Goal: Task Accomplishment & Management: Manage account settings

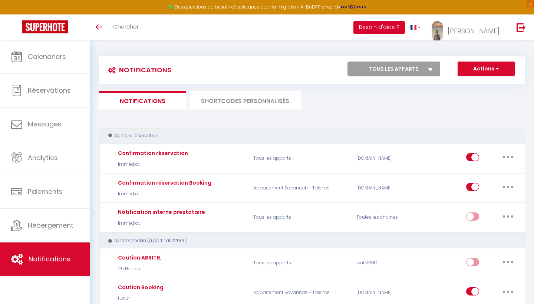
click at [405, 27] on button "Besoin d'aide ?" at bounding box center [379, 27] width 52 height 13
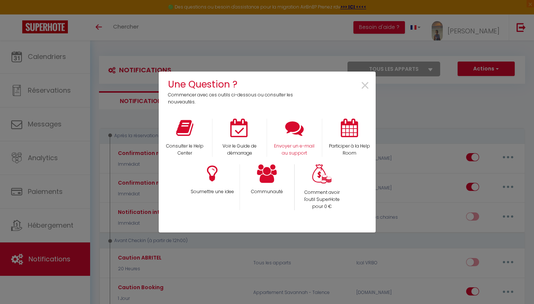
click at [297, 132] on icon at bounding box center [294, 128] width 19 height 19
click at [365, 85] on span "×" at bounding box center [365, 85] width 10 height 23
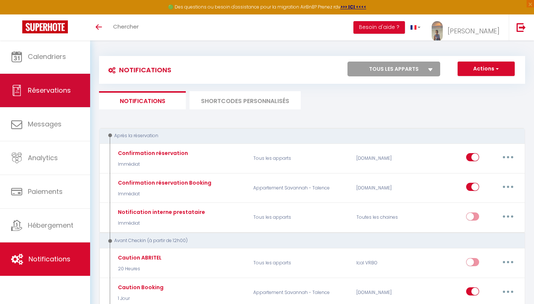
click at [46, 92] on span "Réservations" at bounding box center [49, 90] width 43 height 9
select select "not_cancelled"
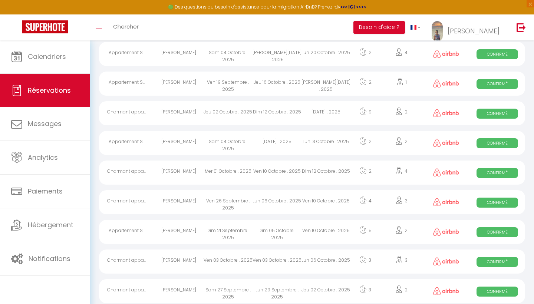
scroll to position [390, 0]
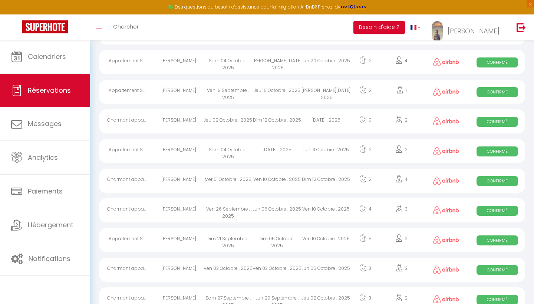
click at [508, 153] on span "Confirmé" at bounding box center [498, 151] width 42 height 10
select select "OK"
select select "0"
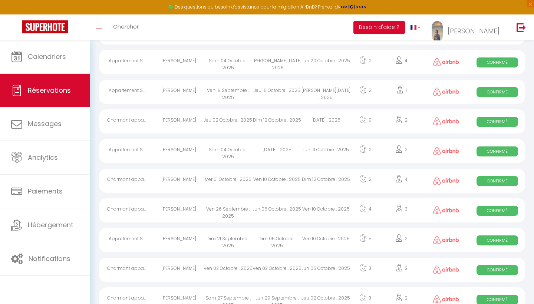
select select "1"
select select
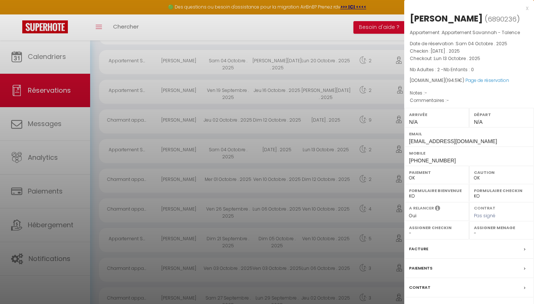
drag, startPoint x: 488, startPoint y: 19, endPoint x: 515, endPoint y: 18, distance: 26.7
click at [515, 18] on span "6890236" at bounding box center [502, 18] width 29 height 9
drag, startPoint x: 517, startPoint y: 18, endPoint x: 485, endPoint y: 18, distance: 31.9
click at [485, 18] on span "( 6890236 )" at bounding box center [502, 19] width 35 height 10
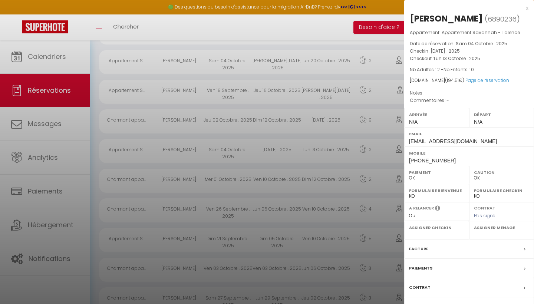
click at [515, 19] on span "6890236" at bounding box center [502, 18] width 29 height 9
copy h2 "Laura Marchelek ( 6890236 )"
click at [57, 255] on div at bounding box center [267, 152] width 534 height 304
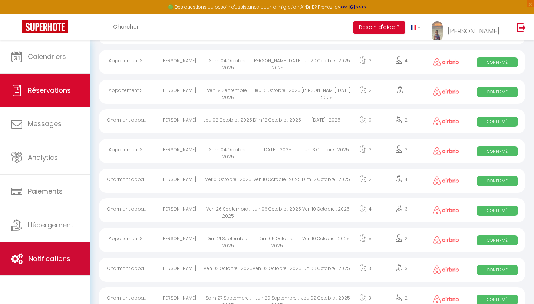
click at [57, 255] on span "Notifications" at bounding box center [50, 258] width 42 height 9
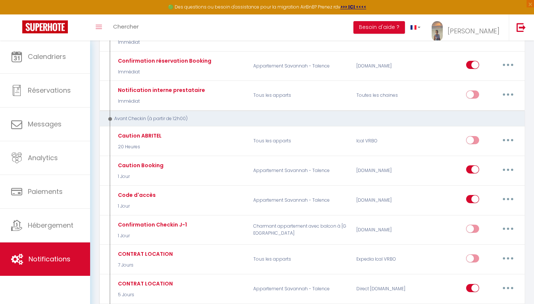
scroll to position [152, 0]
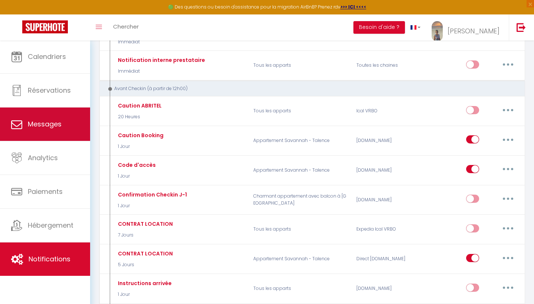
click at [72, 125] on link "Messages" at bounding box center [45, 124] width 90 height 33
select select "message"
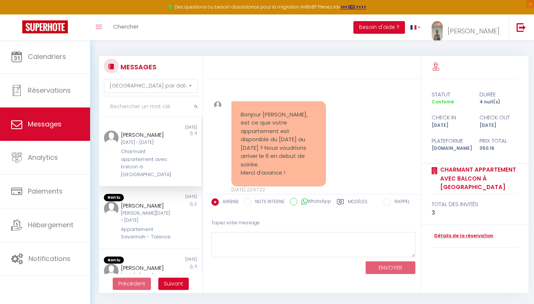
scroll to position [851, 0]
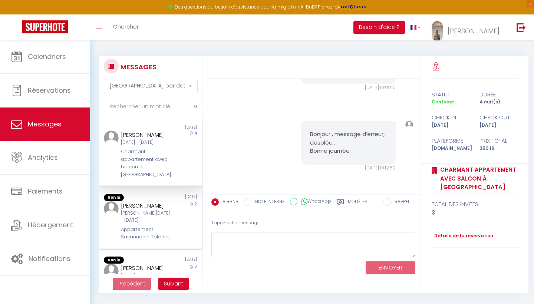
click at [153, 210] on div "Sam 11 Oct - Lun 13 Oct" at bounding box center [146, 217] width 50 height 14
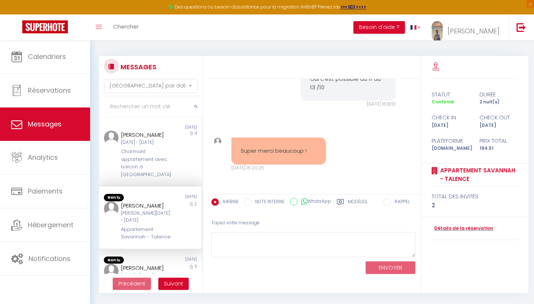
scroll to position [657, 0]
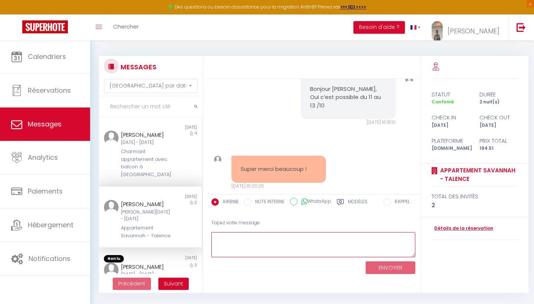
click at [270, 241] on textarea at bounding box center [313, 245] width 204 height 26
paste textarea "Bonjour Laura, Vous pouvez arriver dans le logement le 11-10-2025 à partir de 1…"
type textarea "Bonjour Laura, Vous pouvez arriver dans le logement le 11-10-2025 à partir de 1…"
click at [403, 267] on button "ENVOYER" at bounding box center [391, 267] width 50 height 13
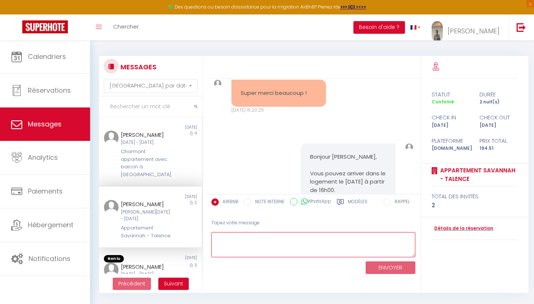
scroll to position [733, 0]
click at [345, 202] on div "Modèles" at bounding box center [352, 204] width 31 height 12
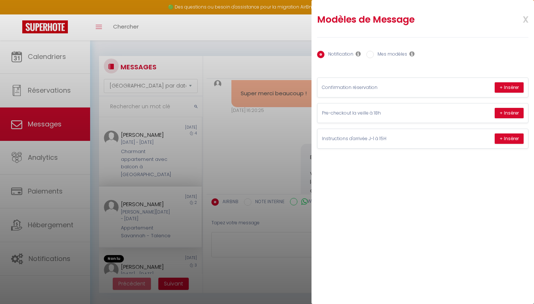
click at [527, 18] on span "x" at bounding box center [516, 18] width 23 height 17
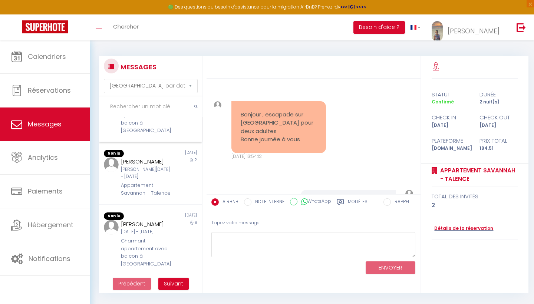
scroll to position [429, 0]
click at [149, 192] on div "Appartement Savannah - Talence" at bounding box center [146, 188] width 50 height 15
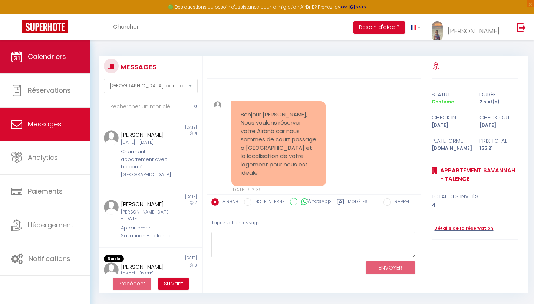
click at [54, 57] on span "Calendriers" at bounding box center [47, 56] width 38 height 9
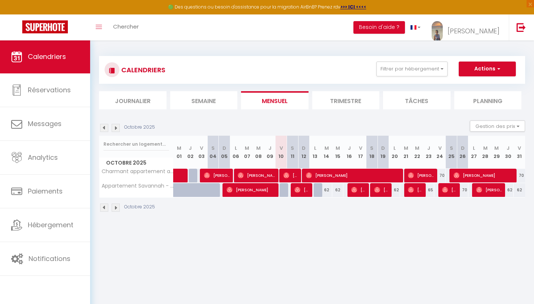
click at [360, 191] on span "[PERSON_NAME]" at bounding box center [358, 190] width 15 height 14
select select "OK"
select select "0"
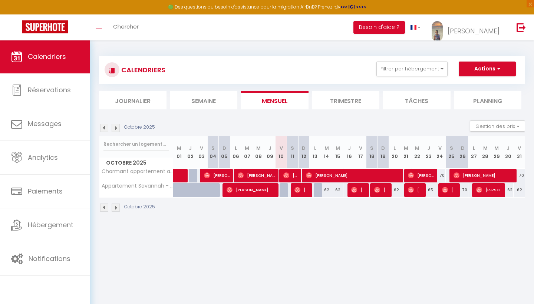
select select "1"
select select
click at [331, 188] on div "62" at bounding box center [326, 190] width 11 height 14
type input "62"
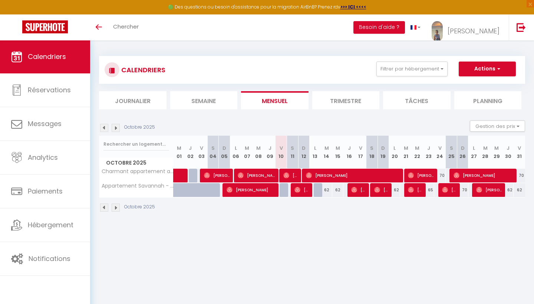
type input "[DATE]"
type input "Mer 15 Octobre 2025"
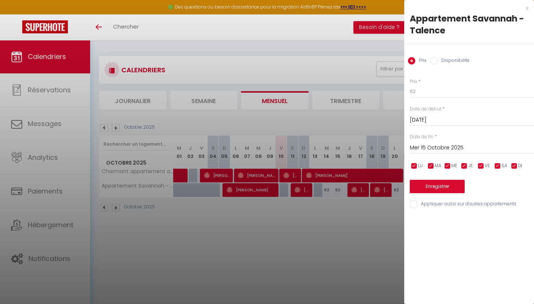
click at [346, 34] on div at bounding box center [267, 152] width 534 height 304
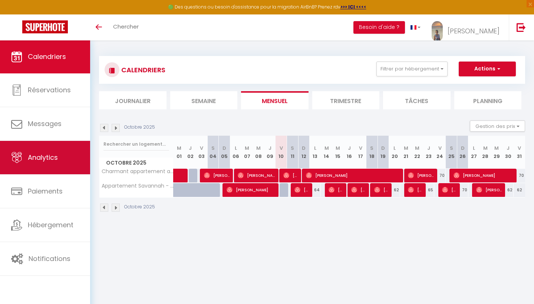
click at [46, 154] on span "Analytics" at bounding box center [43, 157] width 30 height 9
select select "2025"
select select "10"
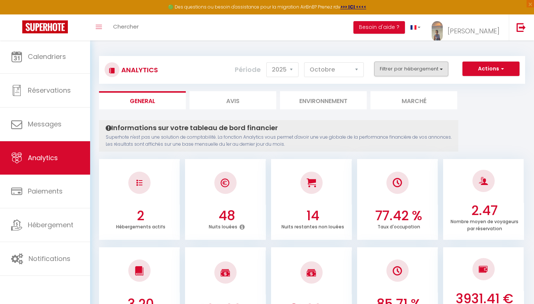
click at [391, 68] on button "Filtrer par hébergement" at bounding box center [411, 69] width 74 height 15
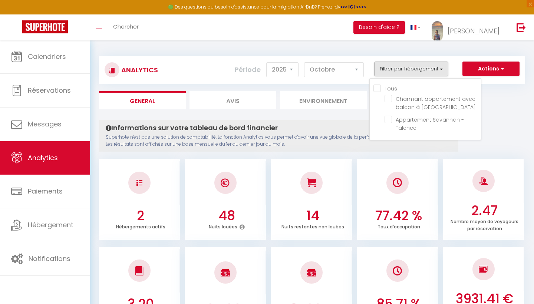
click at [378, 88] on input "Tous" at bounding box center [427, 87] width 108 height 7
checkbox input "true"
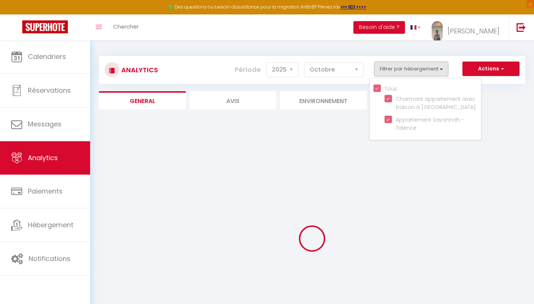
checkbox Gradignan "true"
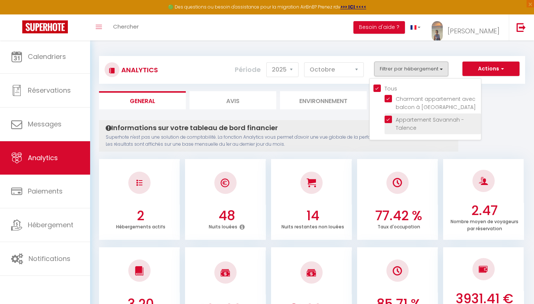
click at [389, 119] on Talence "checkbox" at bounding box center [433, 119] width 96 height 7
checkbox Talence "false"
checkbox input "false"
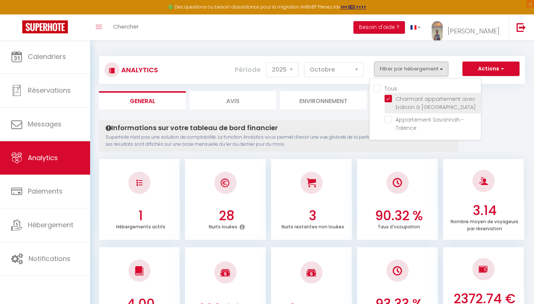
click at [389, 97] on Gradignan "checkbox" at bounding box center [433, 98] width 96 height 7
checkbox Gradignan "false"
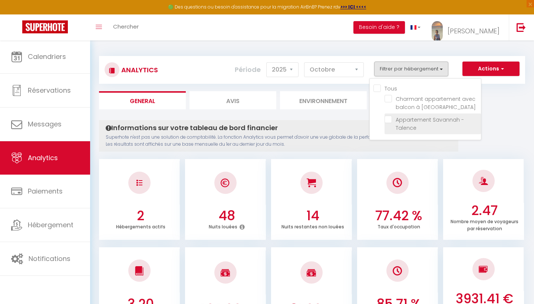
click at [389, 121] on Talence "checkbox" at bounding box center [433, 119] width 96 height 7
checkbox Talence "true"
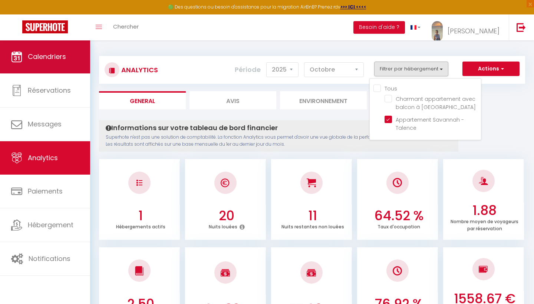
click at [59, 56] on span "Calendriers" at bounding box center [47, 56] width 38 height 9
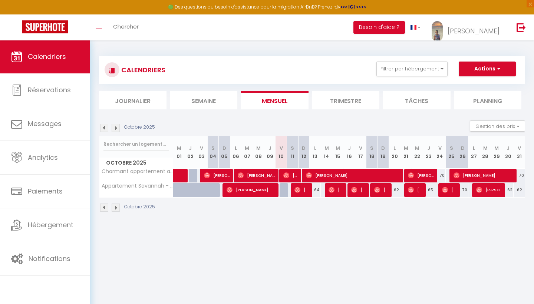
click at [343, 100] on li "Trimestre" at bounding box center [345, 100] width 67 height 18
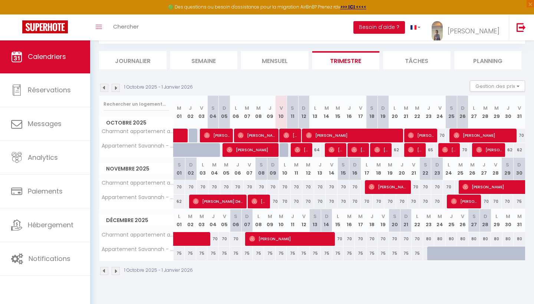
scroll to position [40, 0]
click at [432, 253] on div at bounding box center [432, 254] width 11 height 14
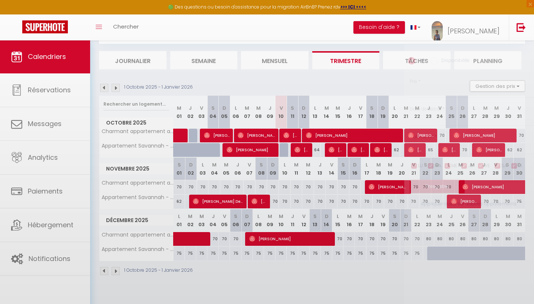
type input "75"
type input "Mar 23 Décembre 2025"
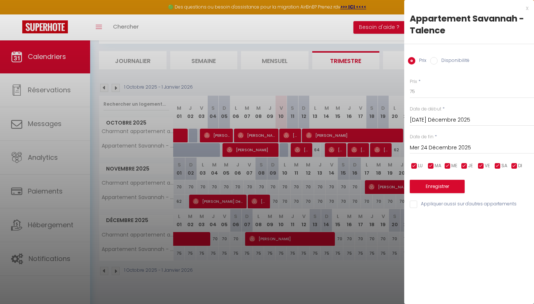
click at [454, 145] on input "Mer 24 Décembre 2025" at bounding box center [472, 148] width 124 height 10
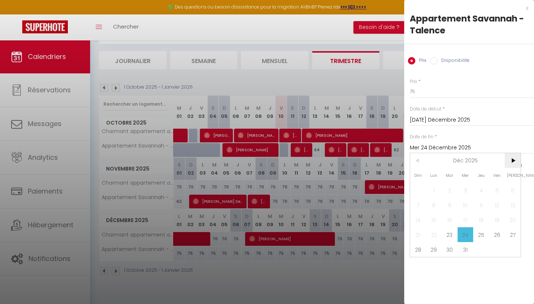
click at [514, 158] on span ">" at bounding box center [513, 160] width 16 height 15
click at [484, 192] on span "1" at bounding box center [481, 190] width 16 height 15
type input "Jeu 01 Janvier 2026"
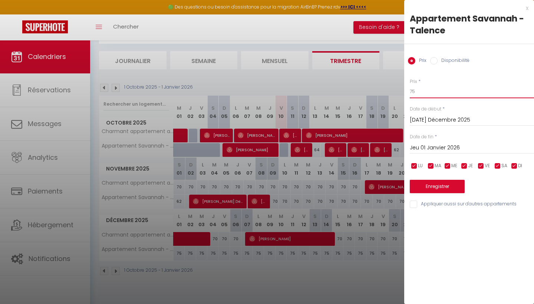
click at [414, 92] on input "75" at bounding box center [472, 91] width 124 height 13
type input "85"
click at [432, 185] on button "Enregistrer" at bounding box center [437, 186] width 55 height 13
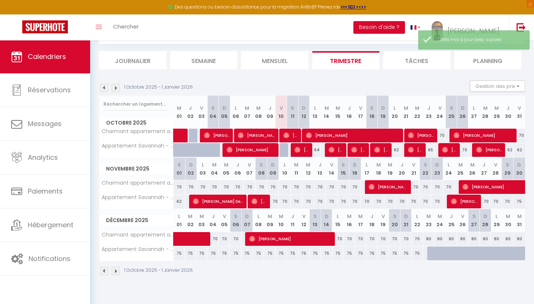
click at [432, 253] on div at bounding box center [432, 254] width 11 height 14
type input "85"
type input "Mar 23 Décembre 2025"
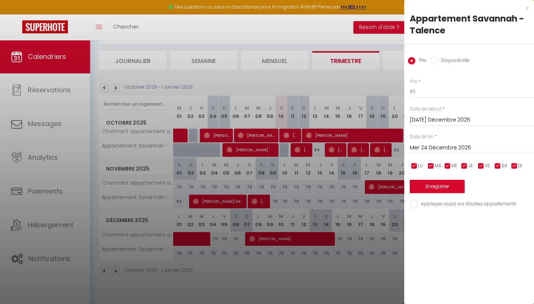
click at [444, 149] on input "Mer 24 Décembre 2025" at bounding box center [472, 148] width 124 height 10
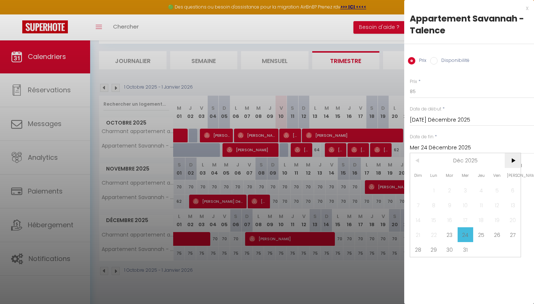
click at [514, 161] on span ">" at bounding box center [513, 160] width 16 height 15
click at [498, 190] on span "2" at bounding box center [497, 190] width 16 height 15
type input "Ven 02 Janvier 2026"
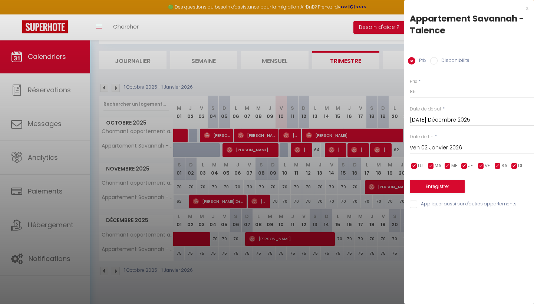
click at [435, 61] on input "Disponibilité" at bounding box center [433, 60] width 7 height 7
radio input "true"
click at [412, 61] on input "Prix" at bounding box center [411, 60] width 7 height 7
radio input "true"
click at [434, 60] on input "Disponibilité" at bounding box center [433, 60] width 7 height 7
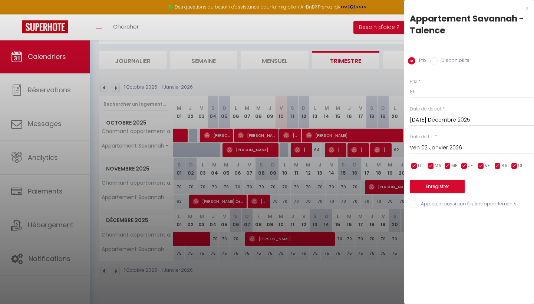
radio input "true"
radio input "false"
click at [436, 185] on button "Enregistrer" at bounding box center [437, 187] width 55 height 13
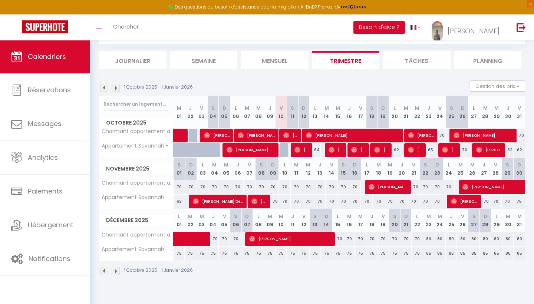
click at [464, 149] on div "70" at bounding box center [462, 150] width 11 height 14
select select "1"
type input "Dim 26 Octobre 2025"
type input "Lun 27 Octobre 2025"
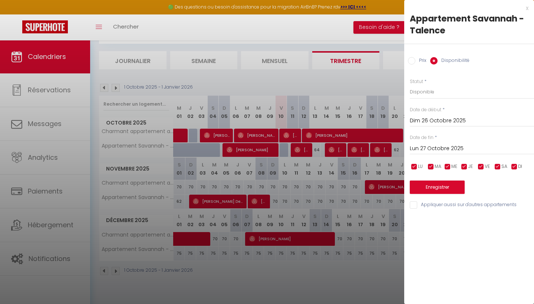
click at [528, 7] on div "x Appartement Savannah - Talence Prix Disponibilité Prix * 70 Statut * Disponib…" at bounding box center [469, 108] width 130 height 217
click at [527, 9] on div "x" at bounding box center [466, 8] width 124 height 9
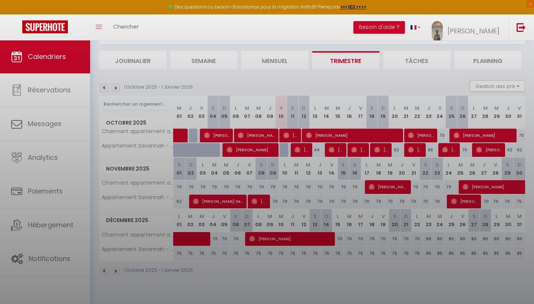
select select
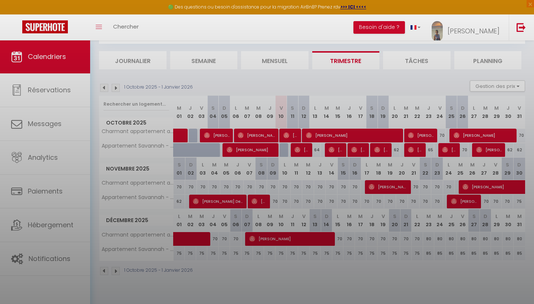
select select
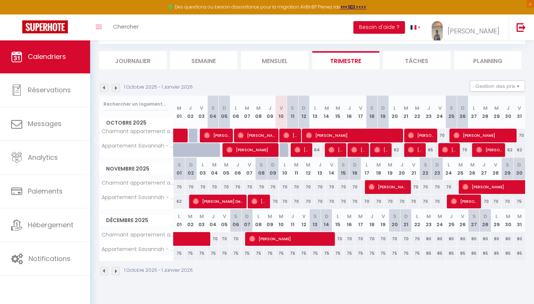
click at [420, 150] on span "[PERSON_NAME]" at bounding box center [415, 150] width 15 height 14
select select "OK"
select select "0"
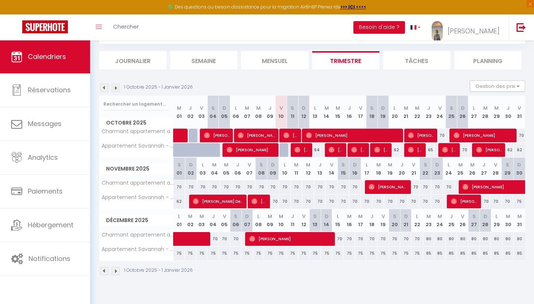
select select "1"
select select
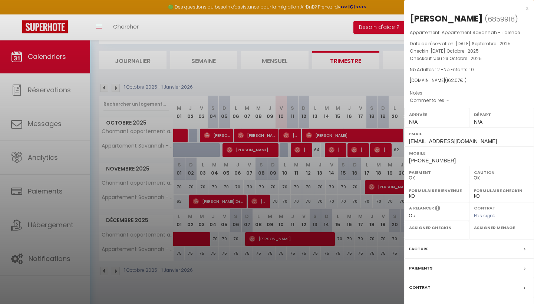
click at [398, 82] on div at bounding box center [267, 152] width 534 height 304
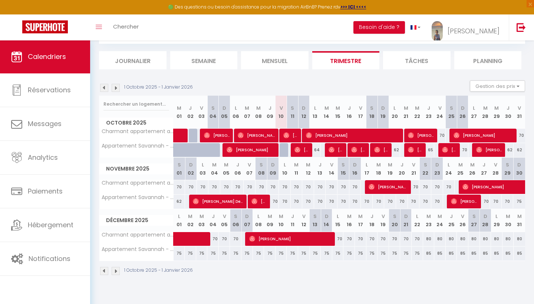
click at [449, 149] on span "[PERSON_NAME]" at bounding box center [449, 150] width 15 height 14
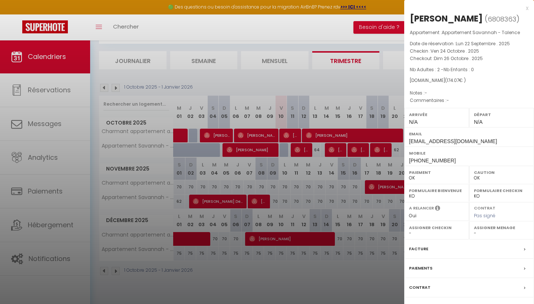
click at [369, 31] on div at bounding box center [267, 152] width 534 height 304
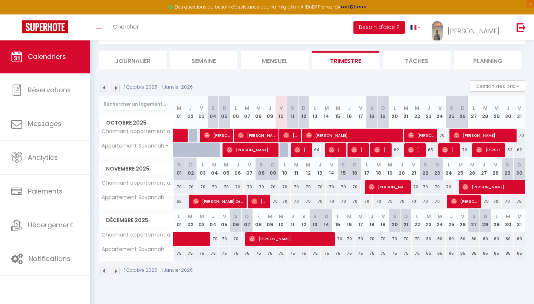
click at [293, 134] on span "[PERSON_NAME]" at bounding box center [290, 135] width 15 height 14
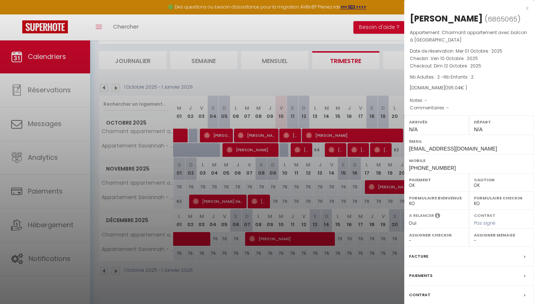
click at [293, 134] on div at bounding box center [267, 152] width 534 height 304
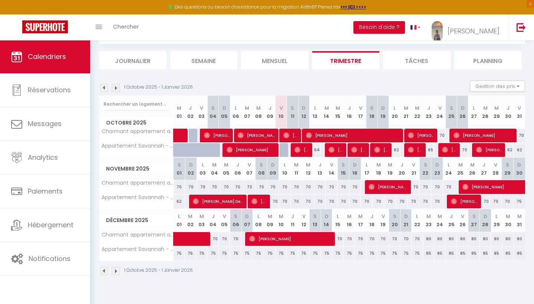
click at [385, 152] on span "[PERSON_NAME]" at bounding box center [381, 150] width 15 height 14
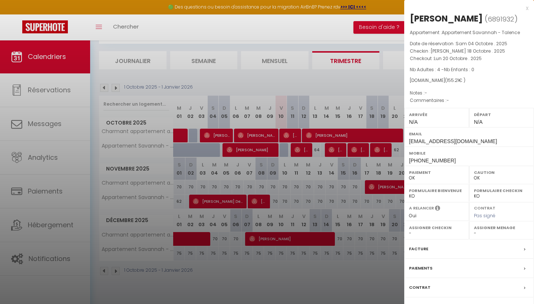
click at [376, 83] on div at bounding box center [267, 152] width 534 height 304
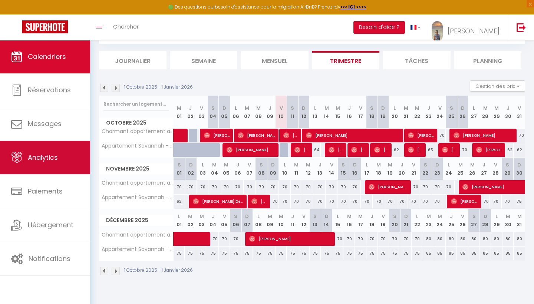
click at [46, 157] on span "Analytics" at bounding box center [43, 157] width 30 height 9
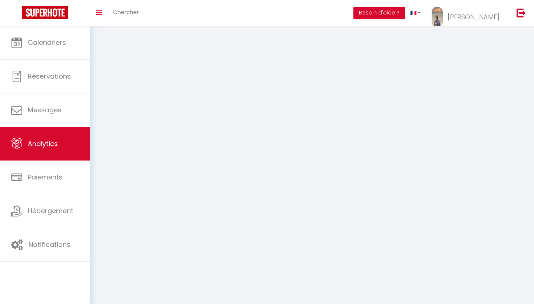
select select "2025"
select select "10"
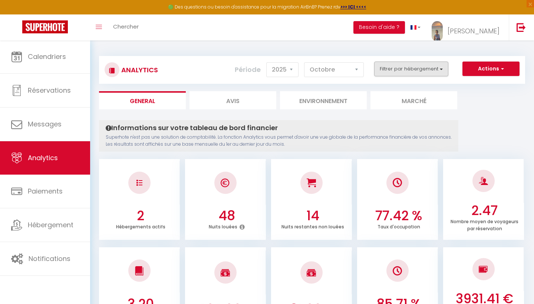
click at [407, 70] on button "Filtrer par hébergement" at bounding box center [411, 69] width 74 height 15
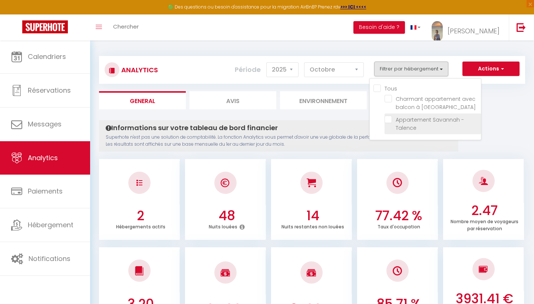
click at [391, 119] on Talence "checkbox" at bounding box center [433, 119] width 96 height 7
checkbox Talence "true"
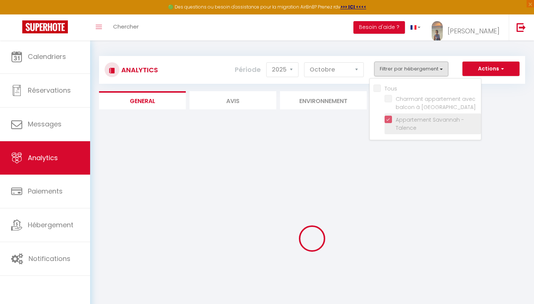
checkbox Gradignan "false"
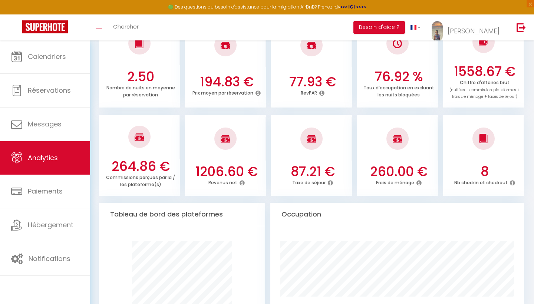
scroll to position [231, 0]
